Goal: Navigation & Orientation: Find specific page/section

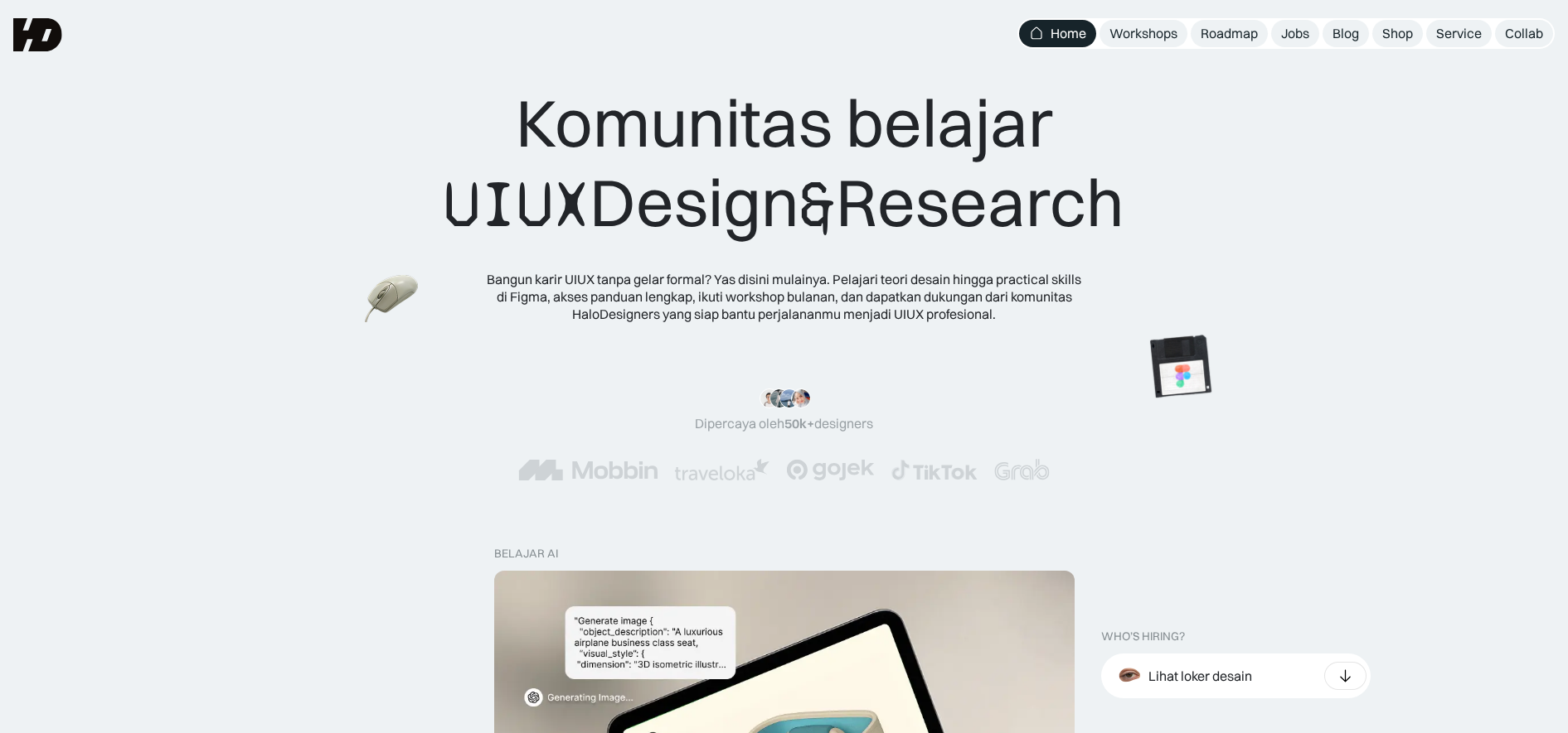
click at [1216, 32] on div "Roadmap" at bounding box center [1229, 33] width 57 height 18
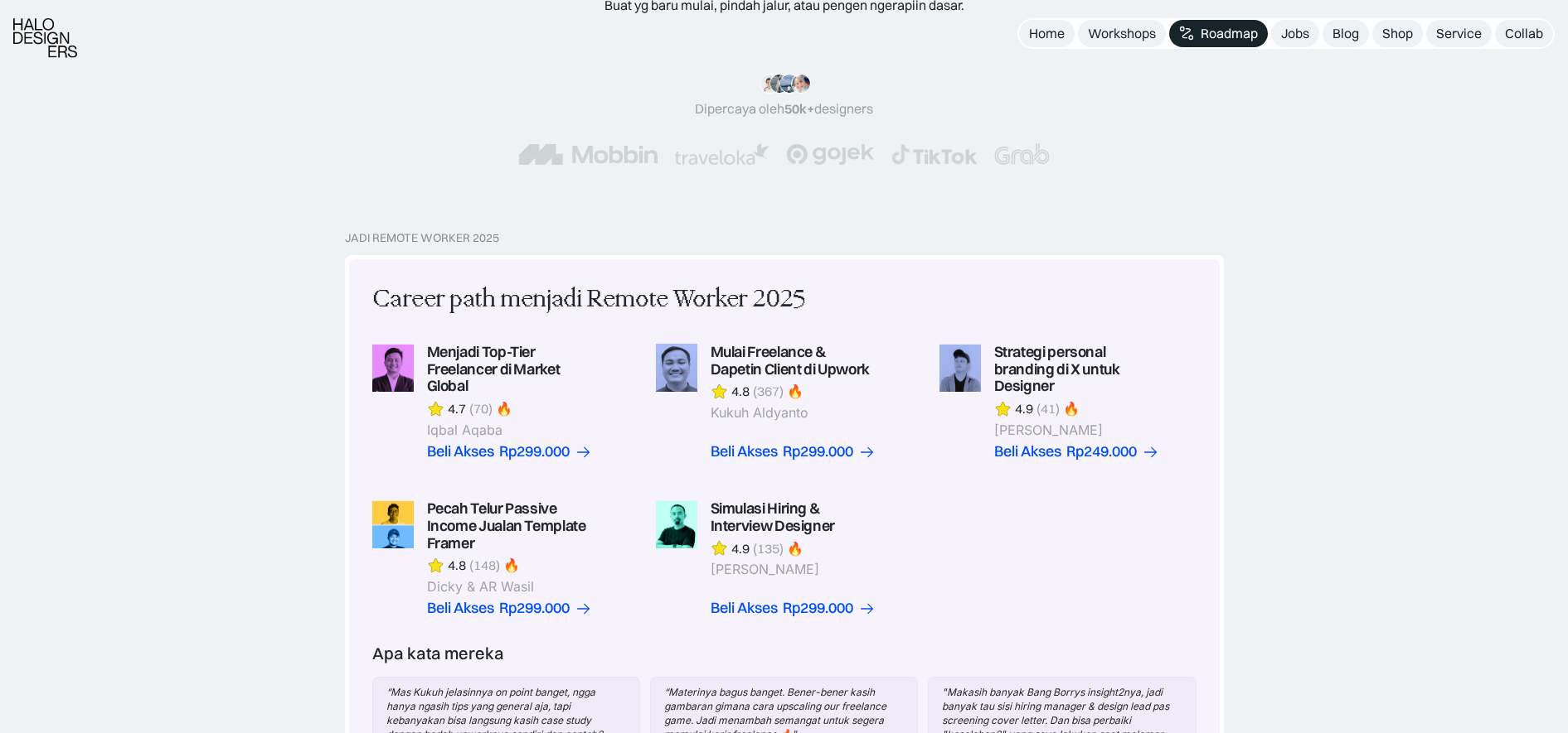
scroll to position [214, 0]
click at [1285, 38] on div "Jobs" at bounding box center [1295, 33] width 28 height 18
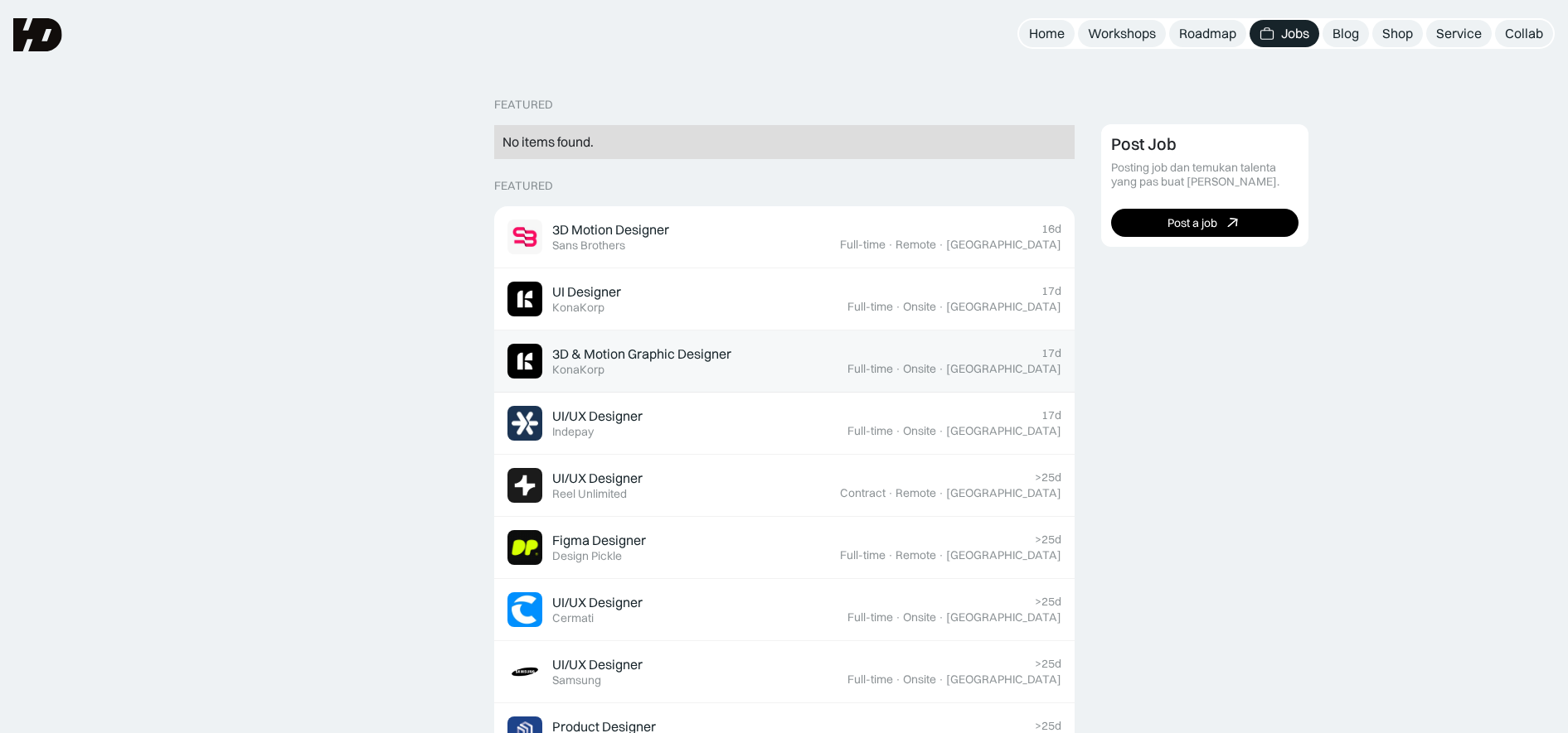
scroll to position [138, 0]
